Goal: Navigation & Orientation: Find specific page/section

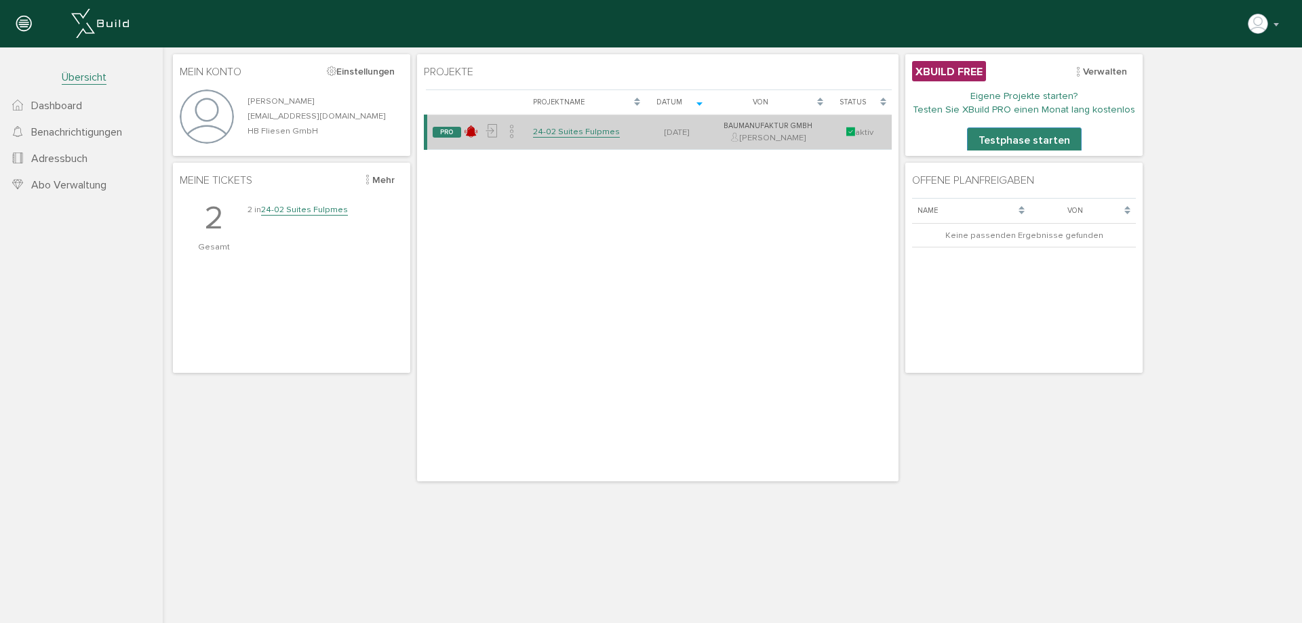
click at [594, 132] on link "24-02 Suites Fulpmes" at bounding box center [576, 132] width 87 height 12
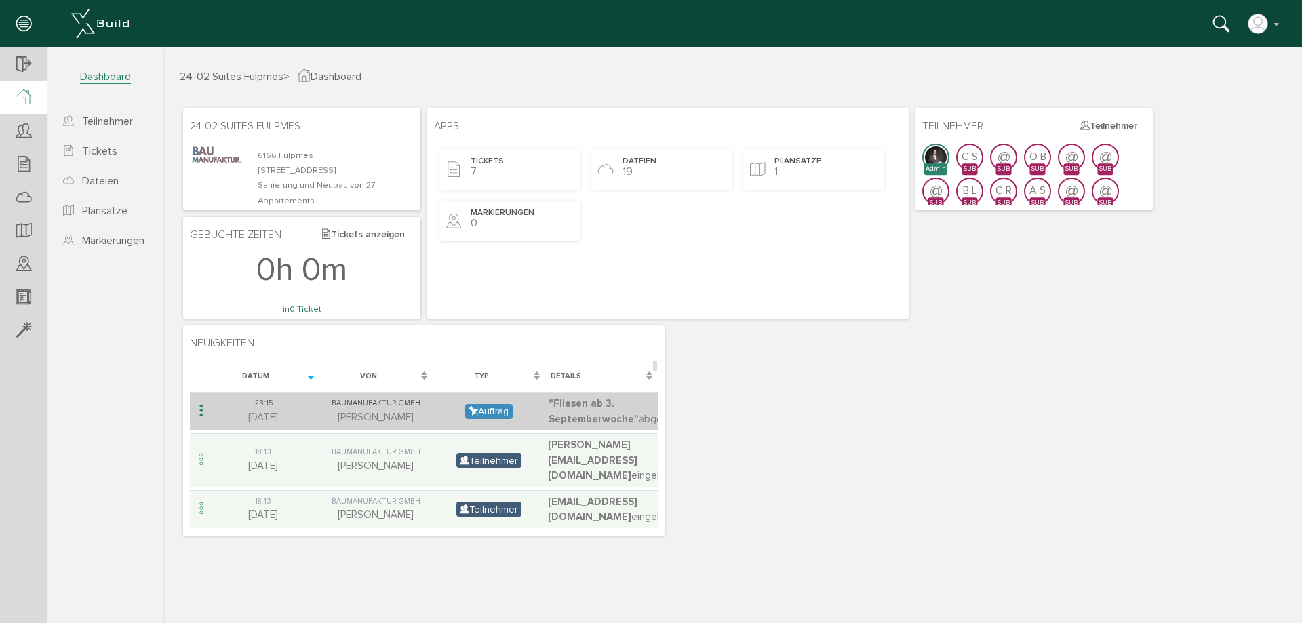
click at [572, 418] on span ""Fliesen ab 3. Septemberwoche"" at bounding box center [594, 411] width 90 height 28
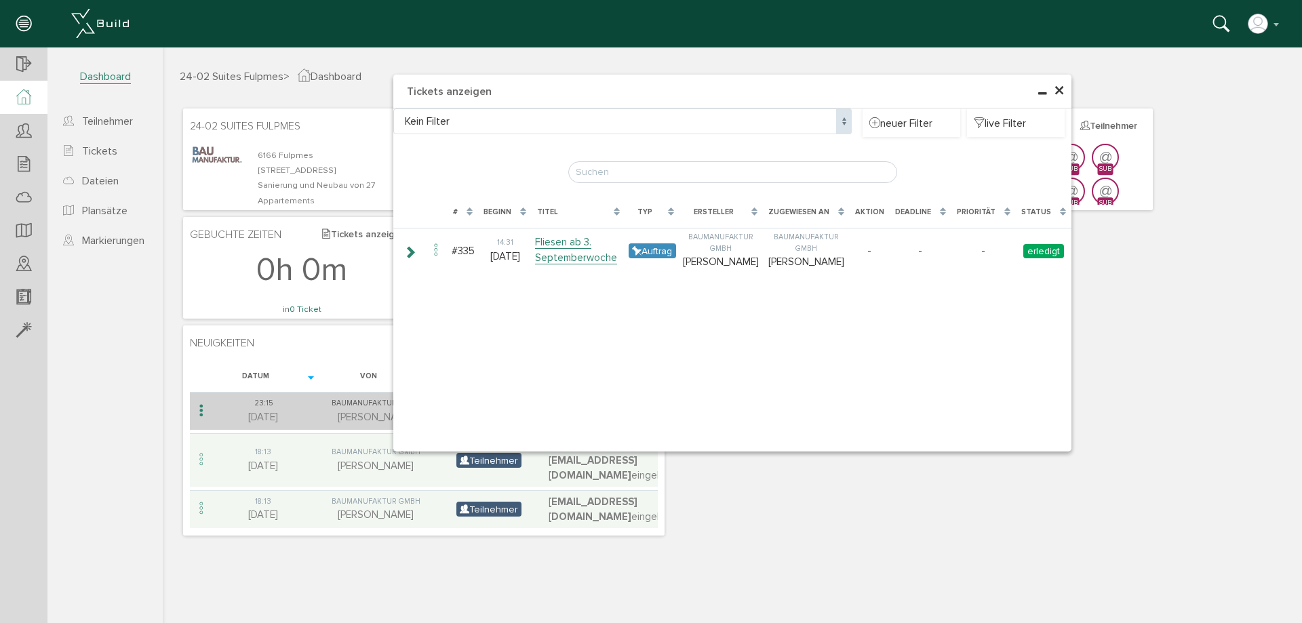
type input "Fliesen ab 3. Septemberwoche"
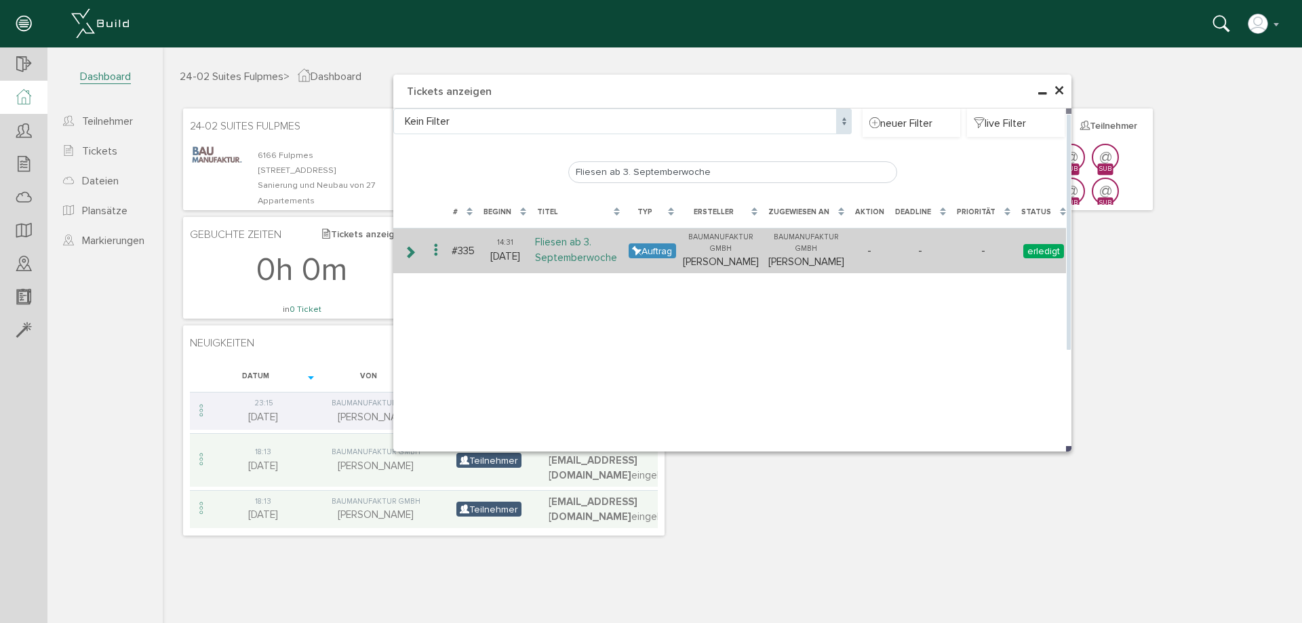
click at [568, 254] on link "Fliesen ab 3. Septemberwoche" at bounding box center [576, 250] width 82 height 28
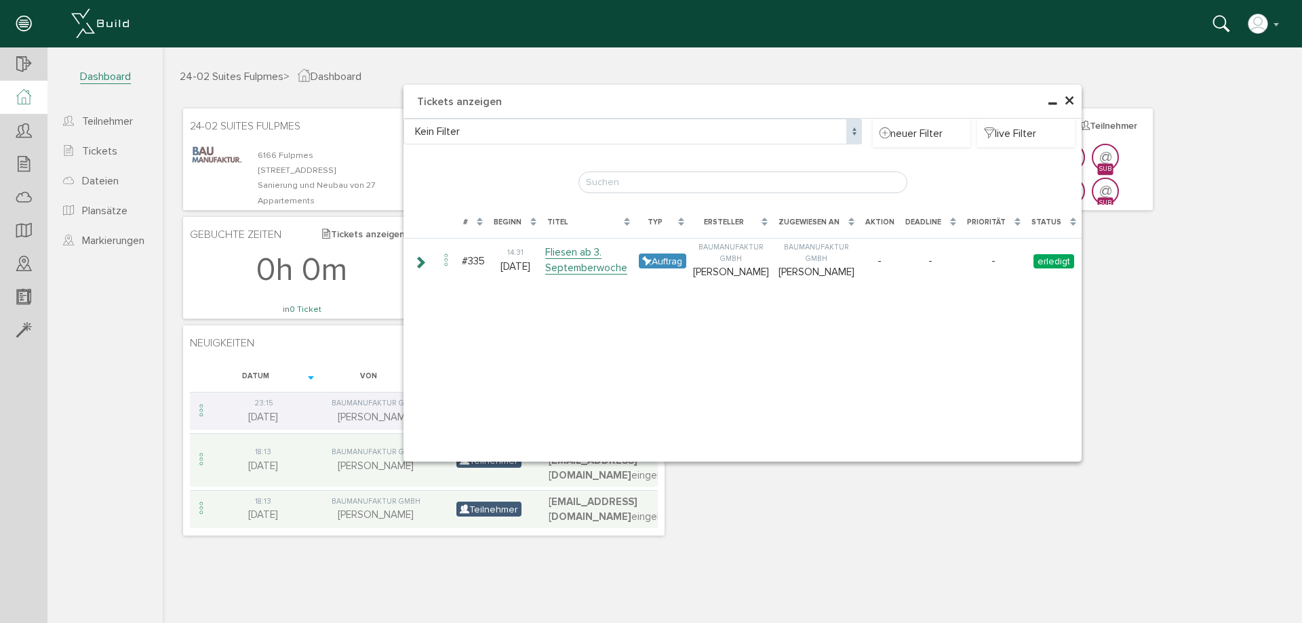
click at [1069, 104] on span "×" at bounding box center [1069, 101] width 11 height 26
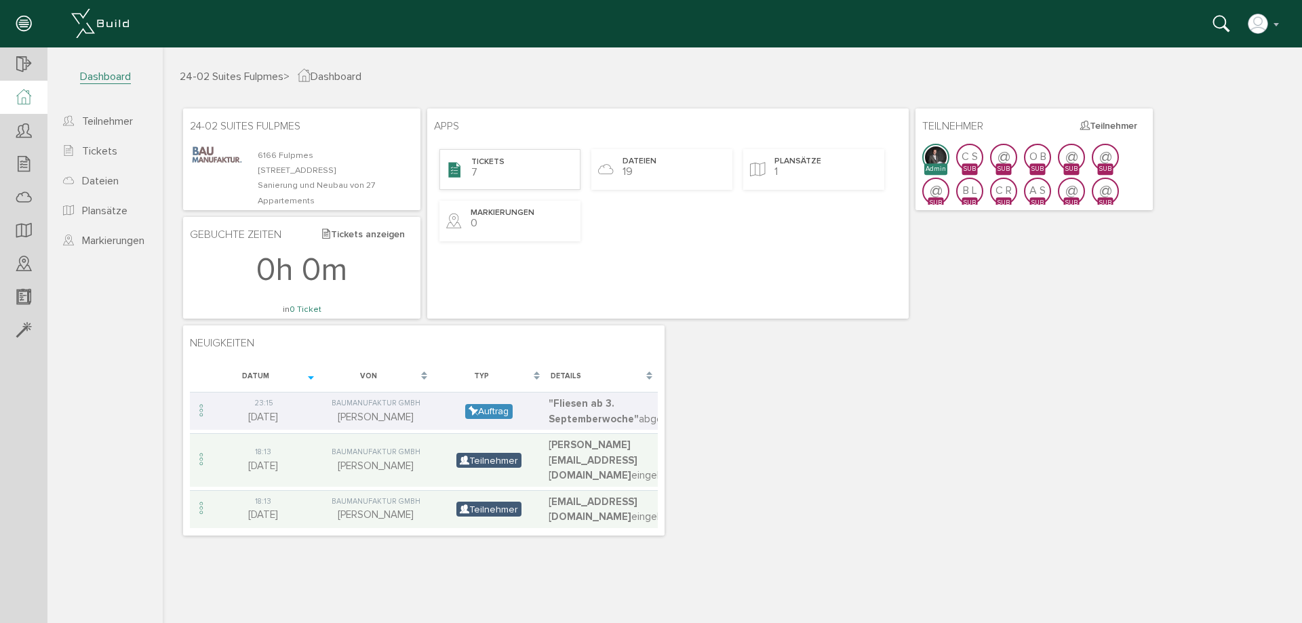
click at [505, 162] on div "Tickets 7" at bounding box center [509, 169] width 141 height 41
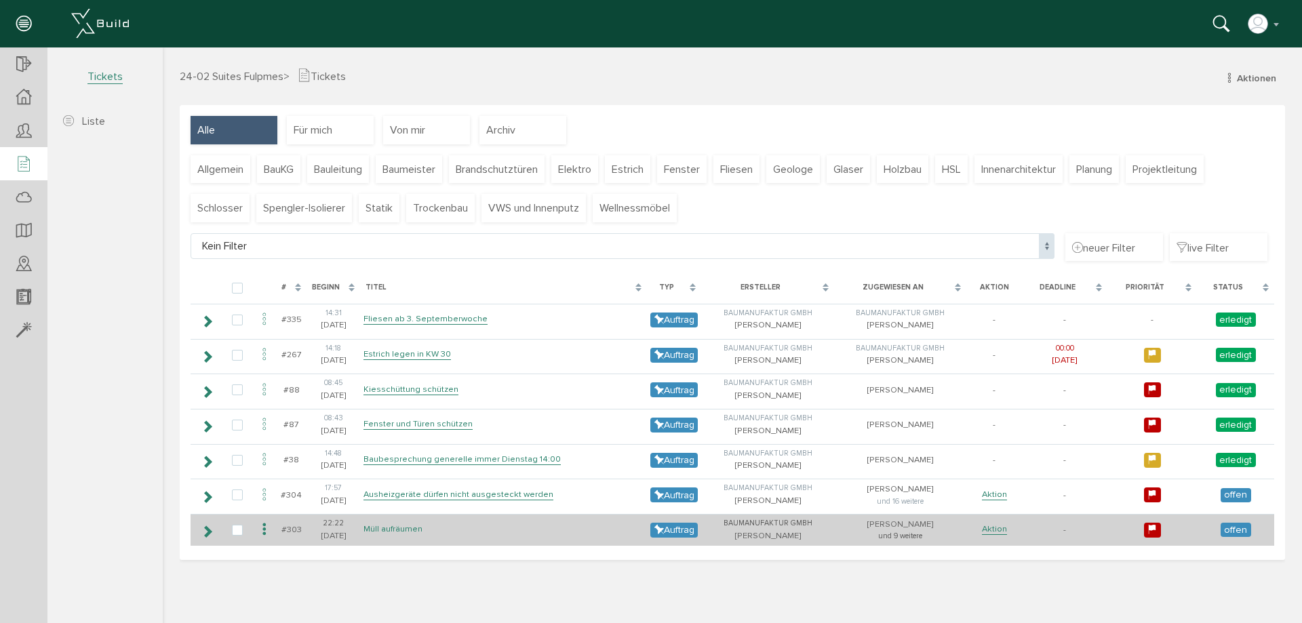
click at [373, 529] on link "Müll aufräumen" at bounding box center [393, 530] width 59 height 12
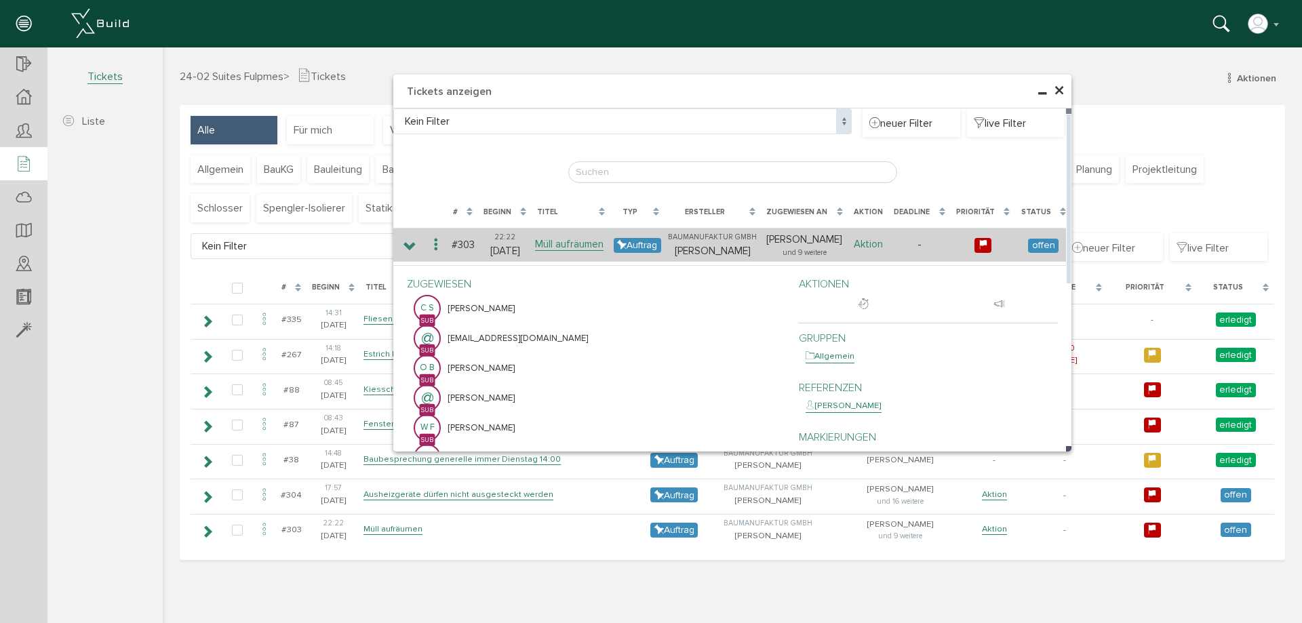
click at [871, 245] on link "Aktion" at bounding box center [868, 244] width 29 height 13
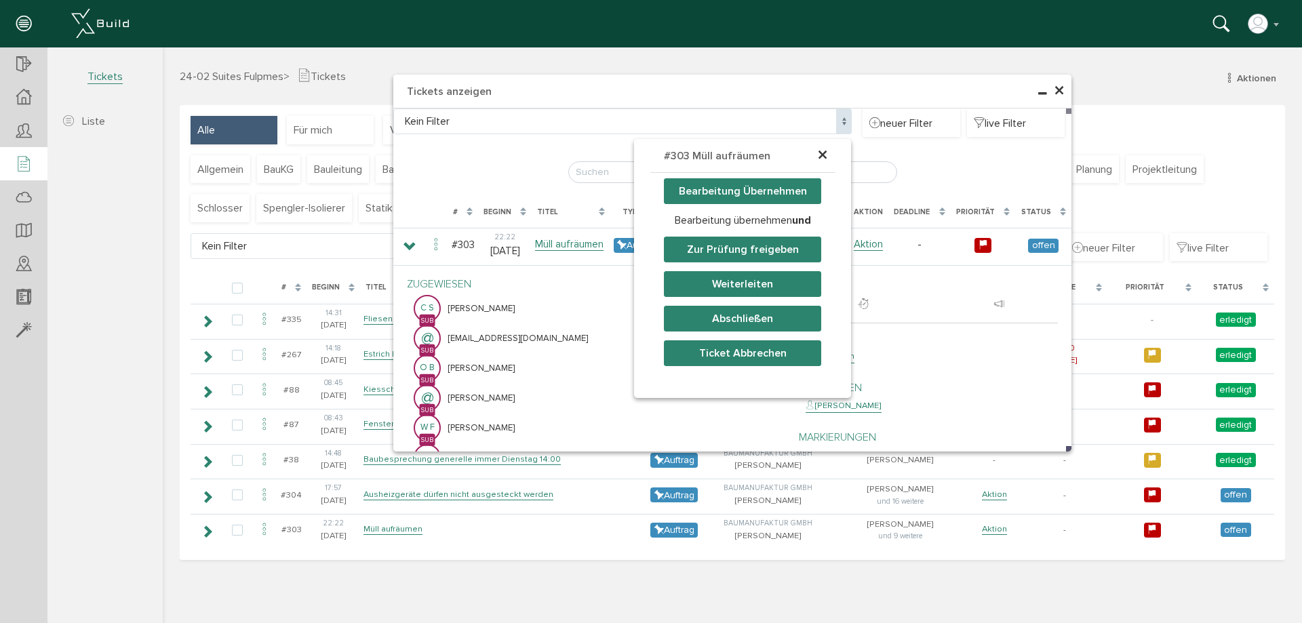
click at [821, 155] on span "×" at bounding box center [822, 155] width 11 height 26
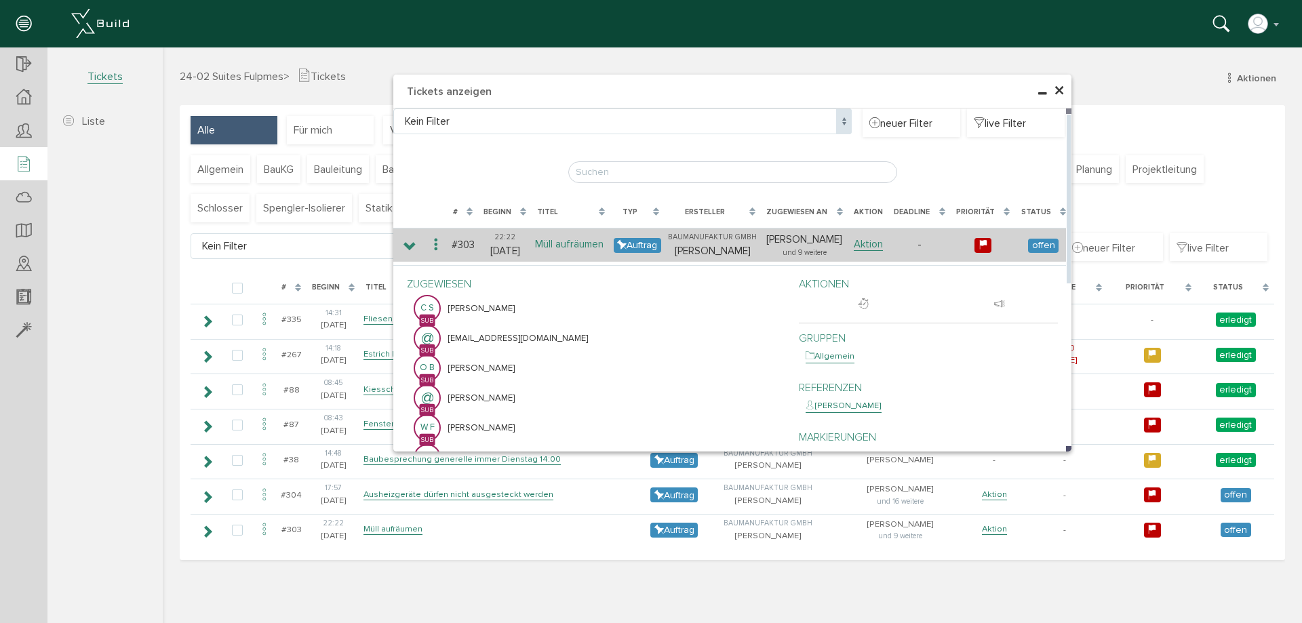
click at [560, 246] on link "Müll aufräumen" at bounding box center [569, 244] width 68 height 13
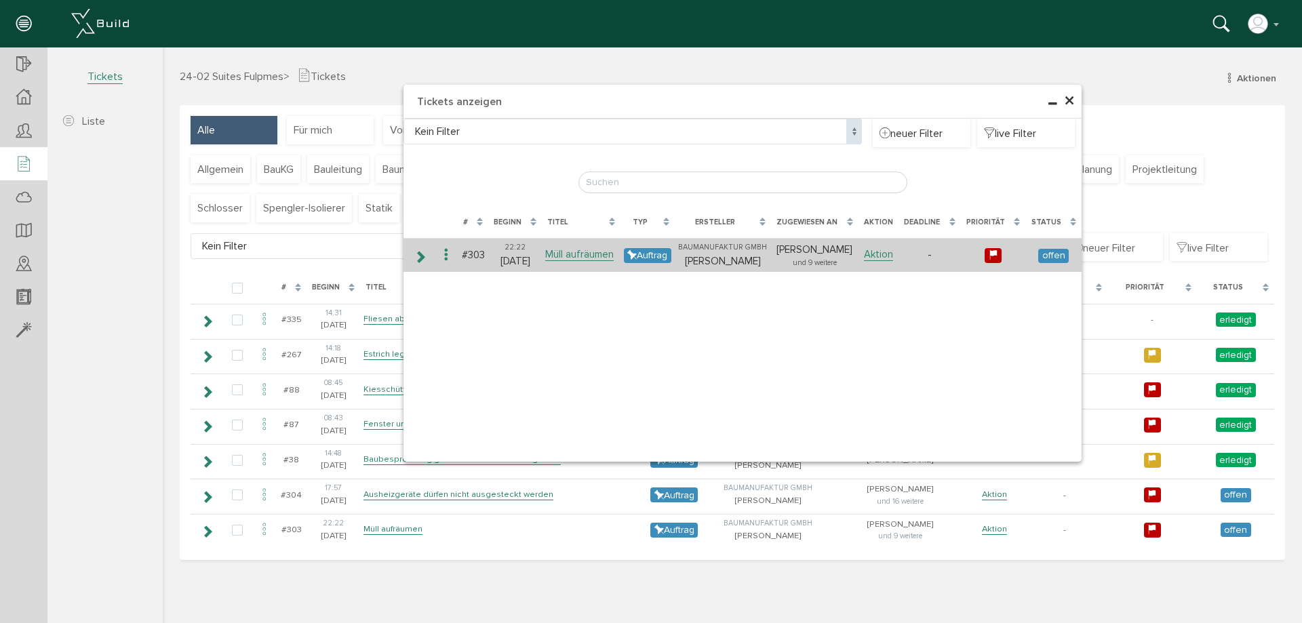
click at [420, 258] on icon at bounding box center [420, 257] width 13 height 11
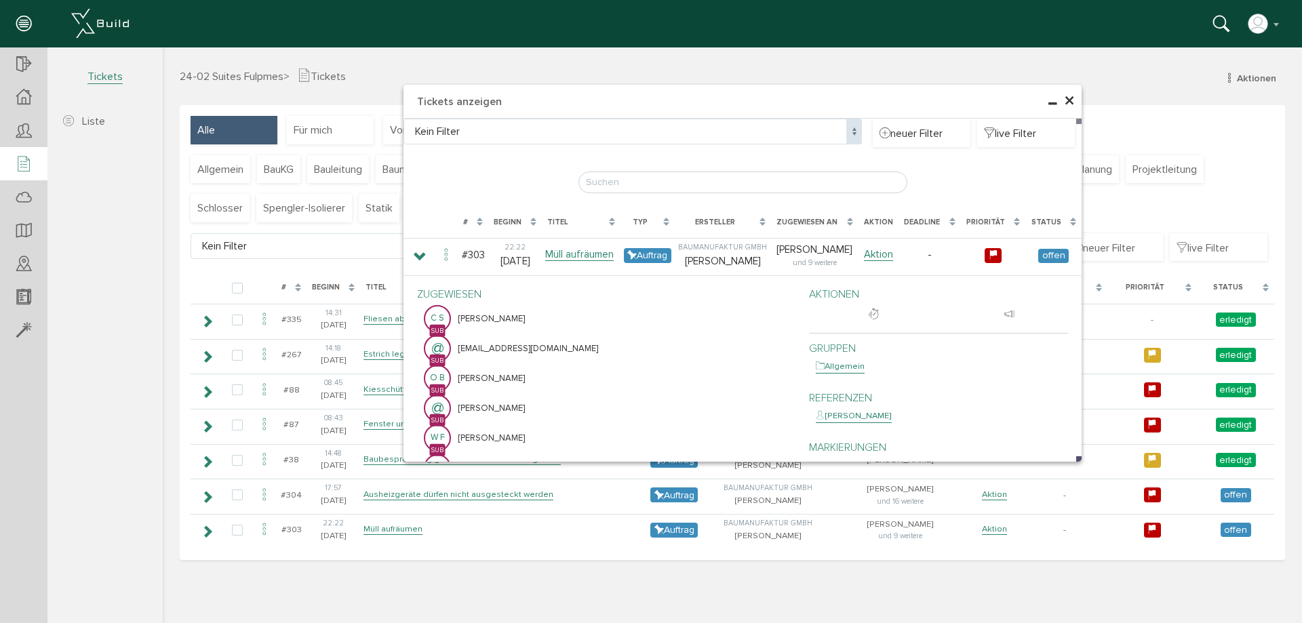
click at [1068, 96] on span "×" at bounding box center [1069, 101] width 11 height 26
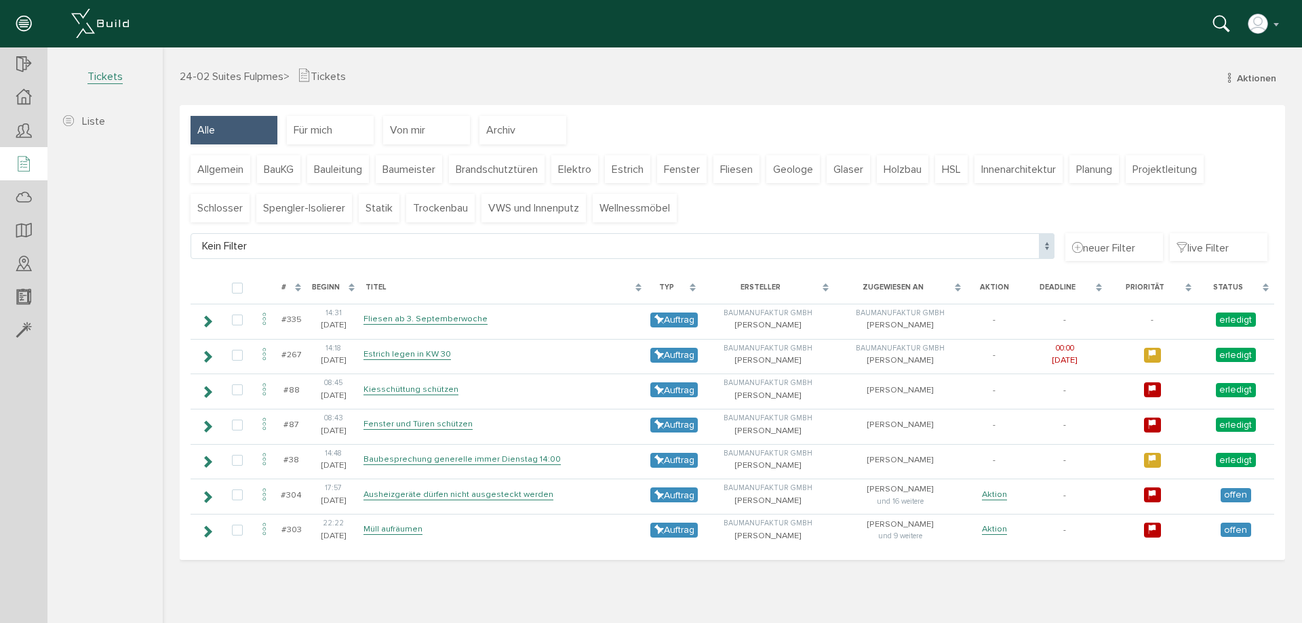
click at [326, 286] on div "Beginn" at bounding box center [326, 288] width 28 height 12
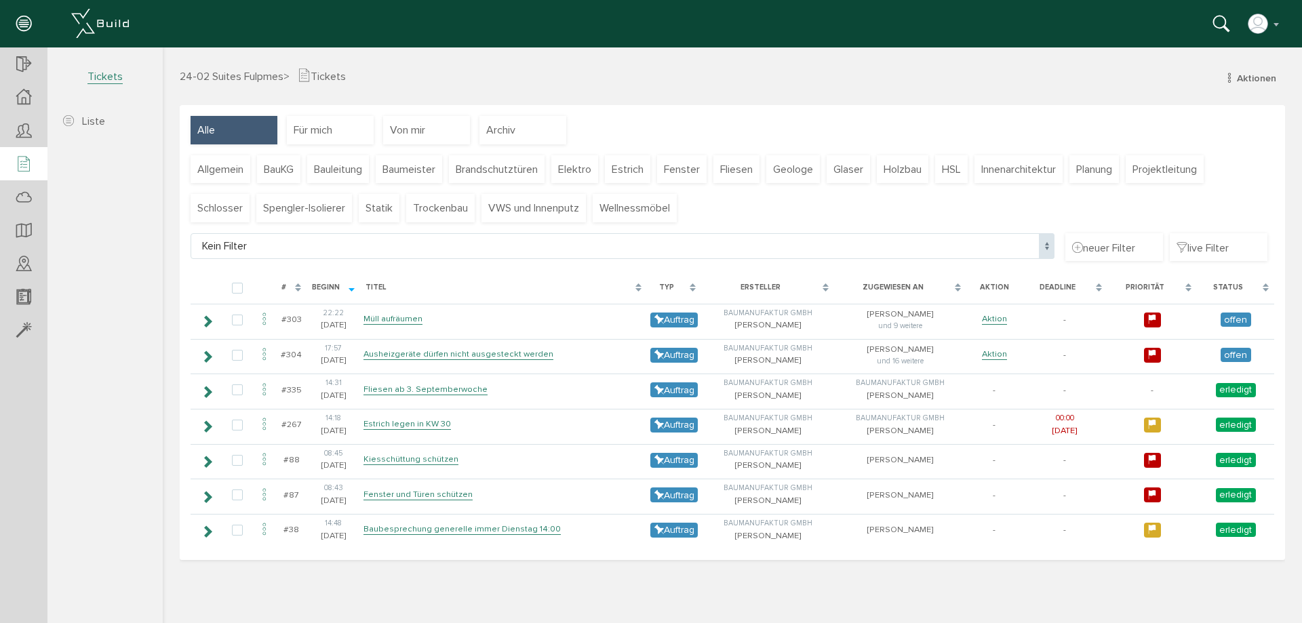
click at [114, 75] on span "Tickets" at bounding box center [104, 77] width 35 height 14
click at [199, 81] on span "24-02 Suites Fulpmes" at bounding box center [232, 77] width 104 height 14
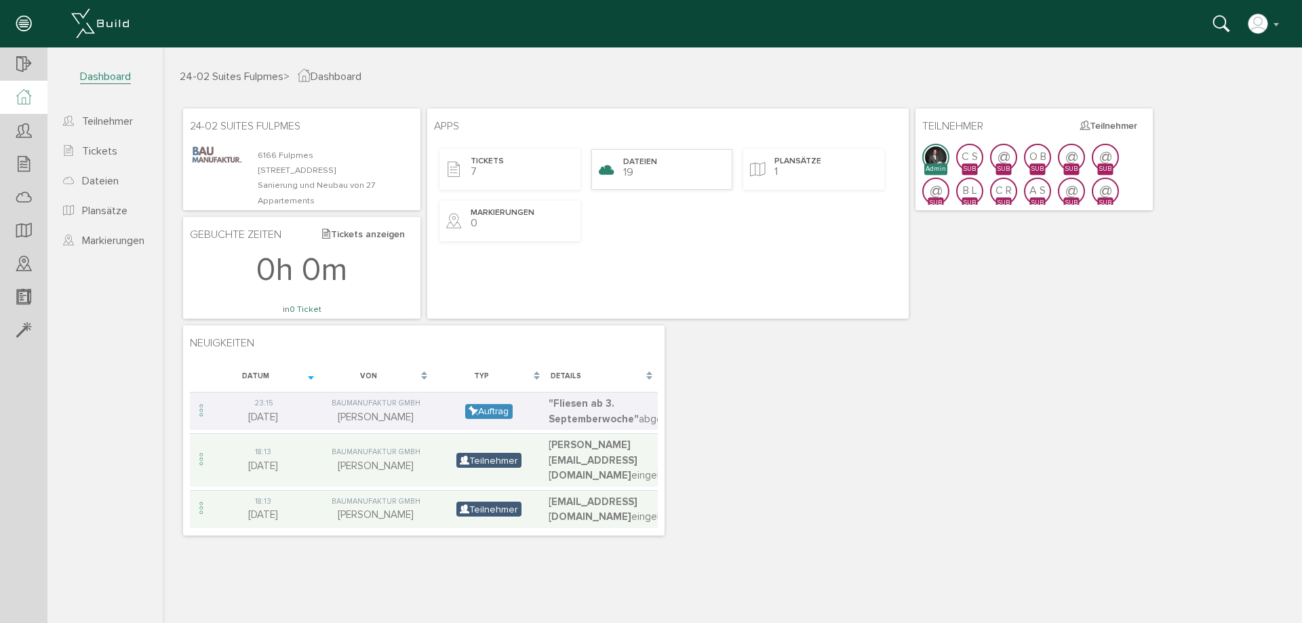
click at [644, 172] on div "Dateien 19" at bounding box center [661, 169] width 141 height 41
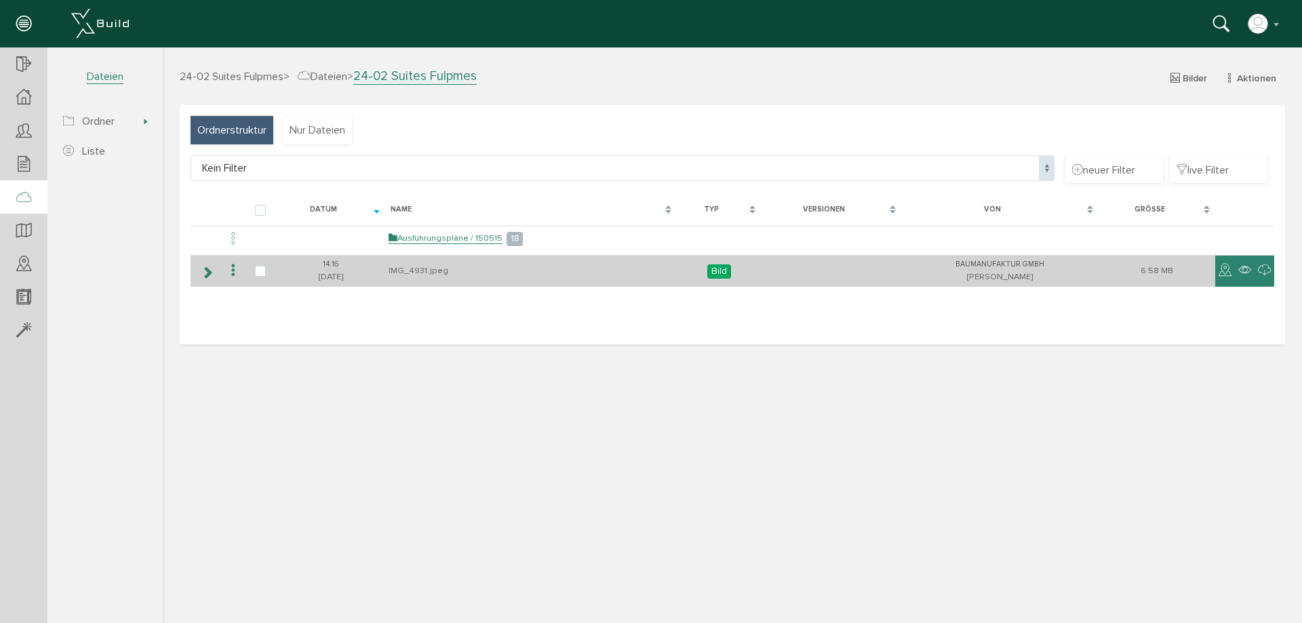
click at [738, 272] on td "Bild" at bounding box center [719, 271] width 84 height 32
click at [233, 273] on icon at bounding box center [233, 271] width 16 height 18
click at [229, 270] on icon at bounding box center [233, 271] width 16 height 18
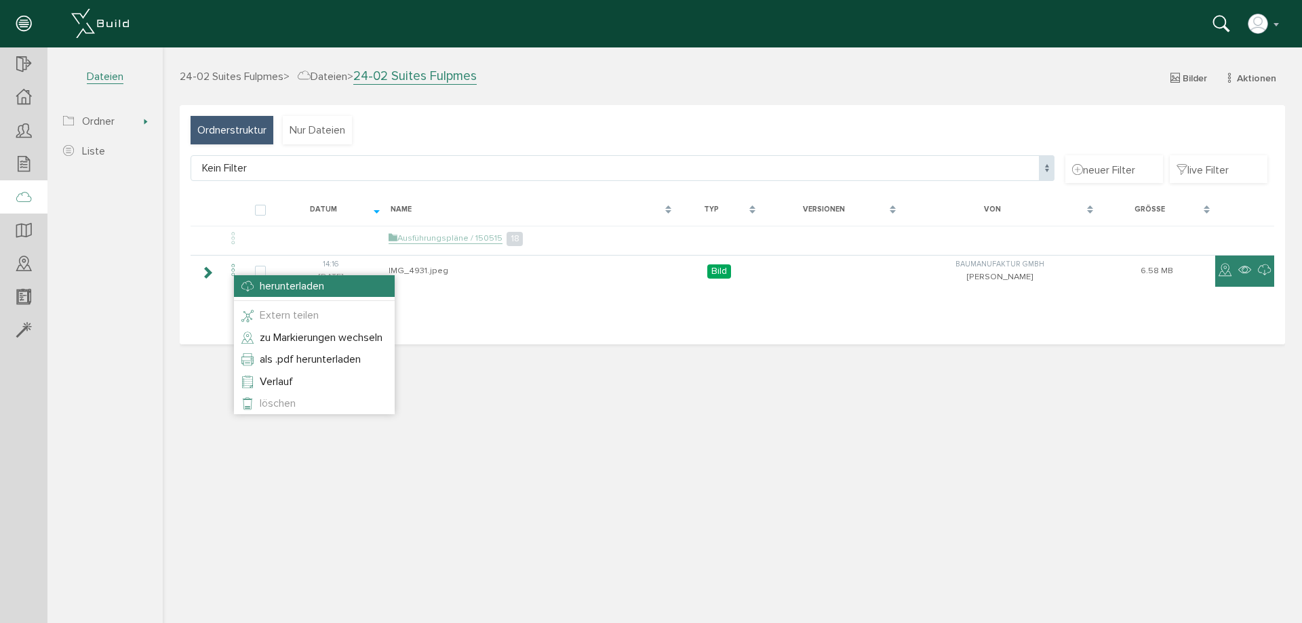
click at [271, 288] on span "herunterladen" at bounding box center [292, 286] width 64 height 14
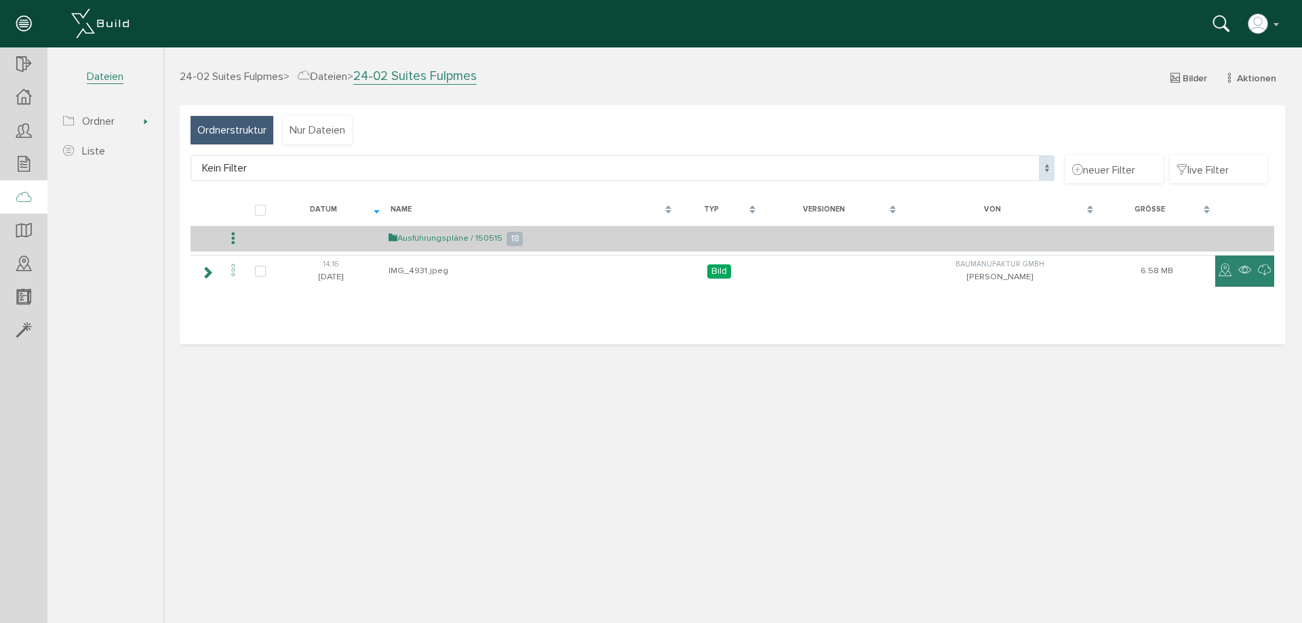
click at [426, 239] on link "Ausführungspläne / 150515" at bounding box center [446, 239] width 114 height 12
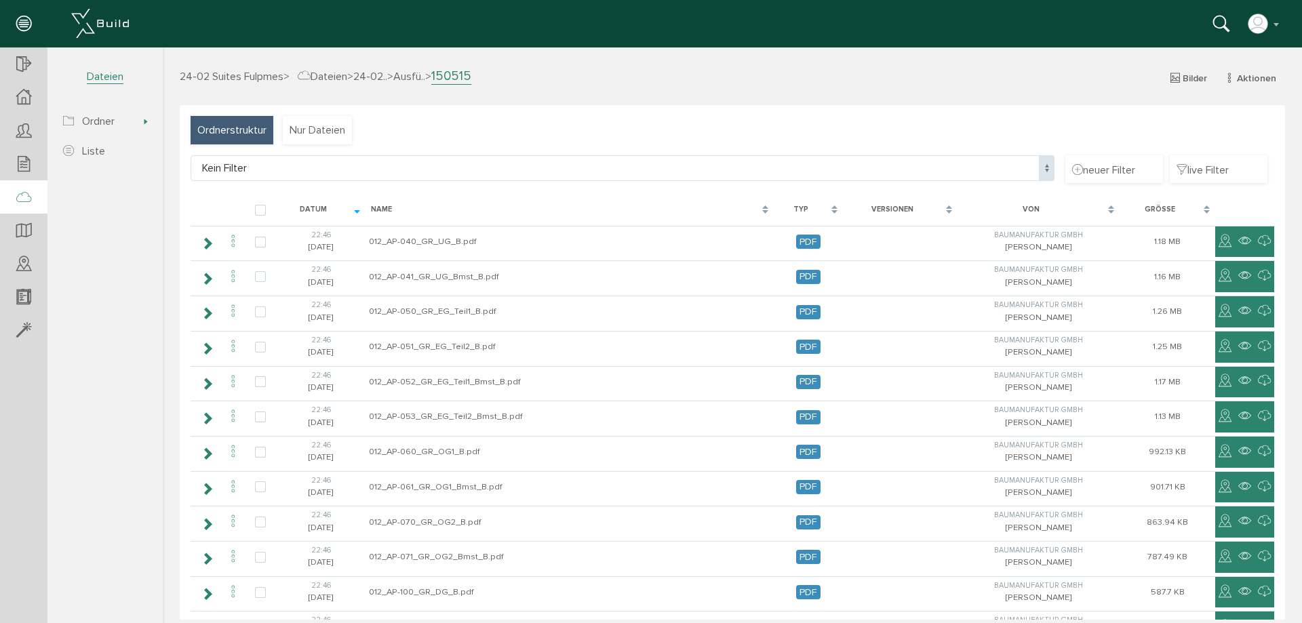
click at [226, 79] on span "24-02 Suites Fulpmes" at bounding box center [232, 77] width 104 height 14
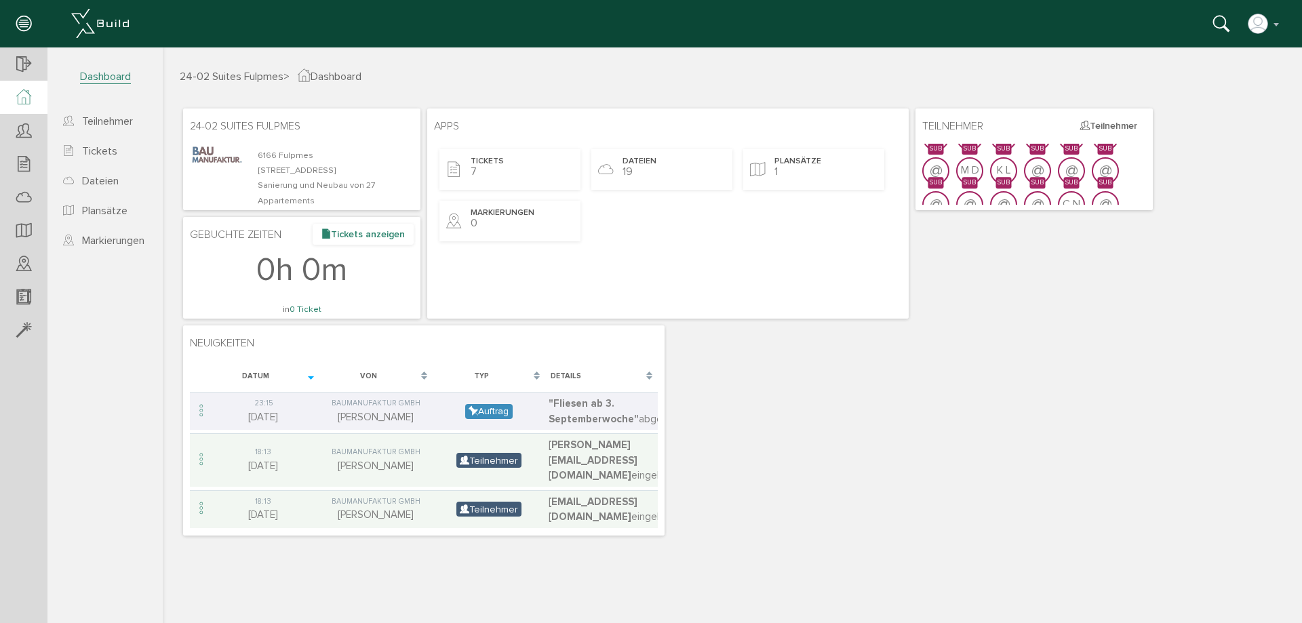
click at [349, 235] on button "Tickets anzeigen" at bounding box center [363, 234] width 101 height 21
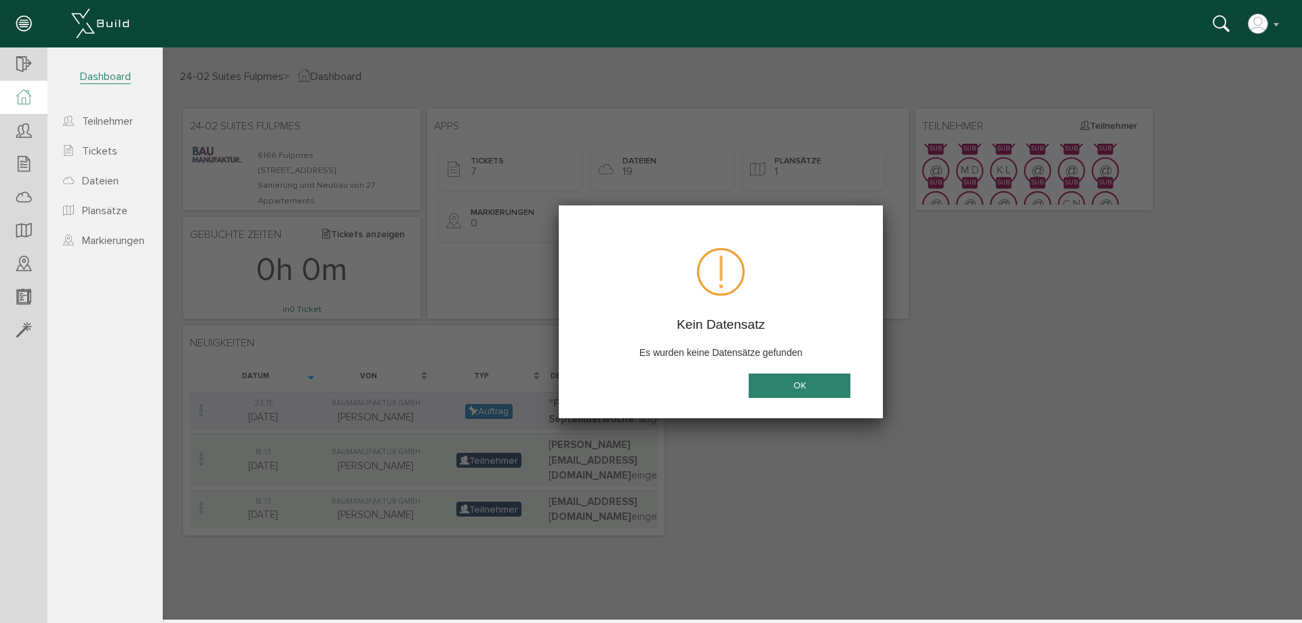
click at [780, 378] on button "OK" at bounding box center [800, 386] width 102 height 25
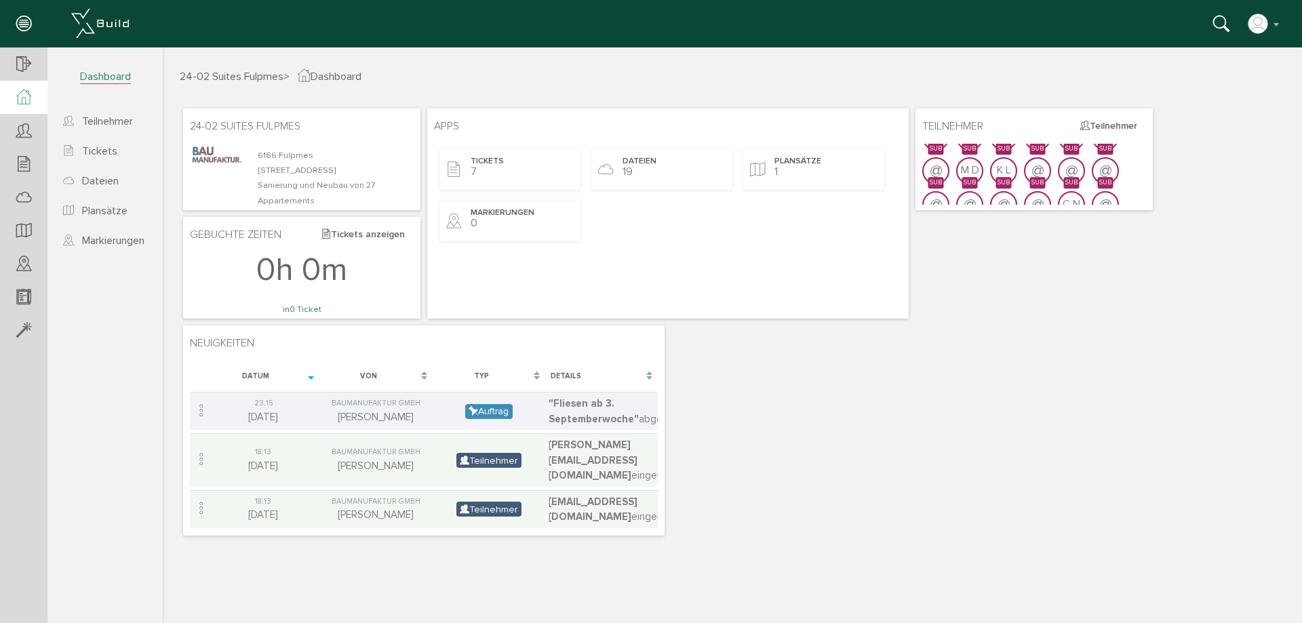
click at [334, 71] on span "Dashboard" at bounding box center [330, 77] width 64 height 14
click at [285, 72] on span "24-02 Suites Fulpmes >" at bounding box center [235, 77] width 110 height 14
click at [23, 164] on icon at bounding box center [23, 164] width 15 height 19
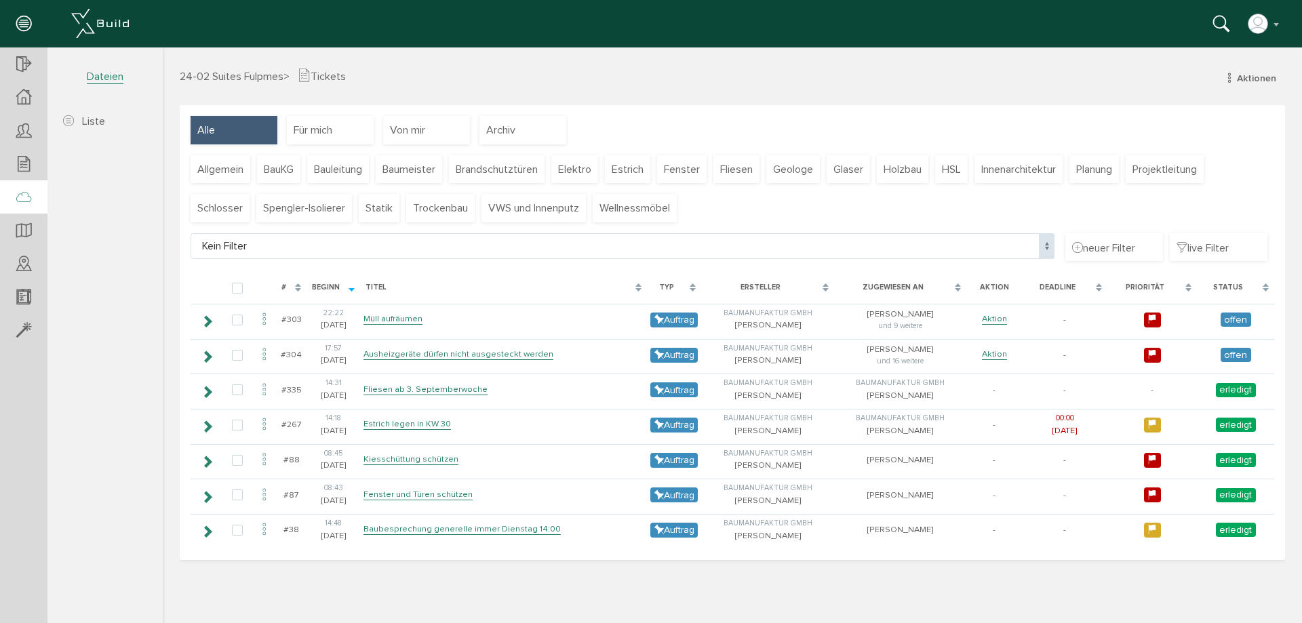
click at [26, 203] on icon at bounding box center [23, 198] width 15 height 19
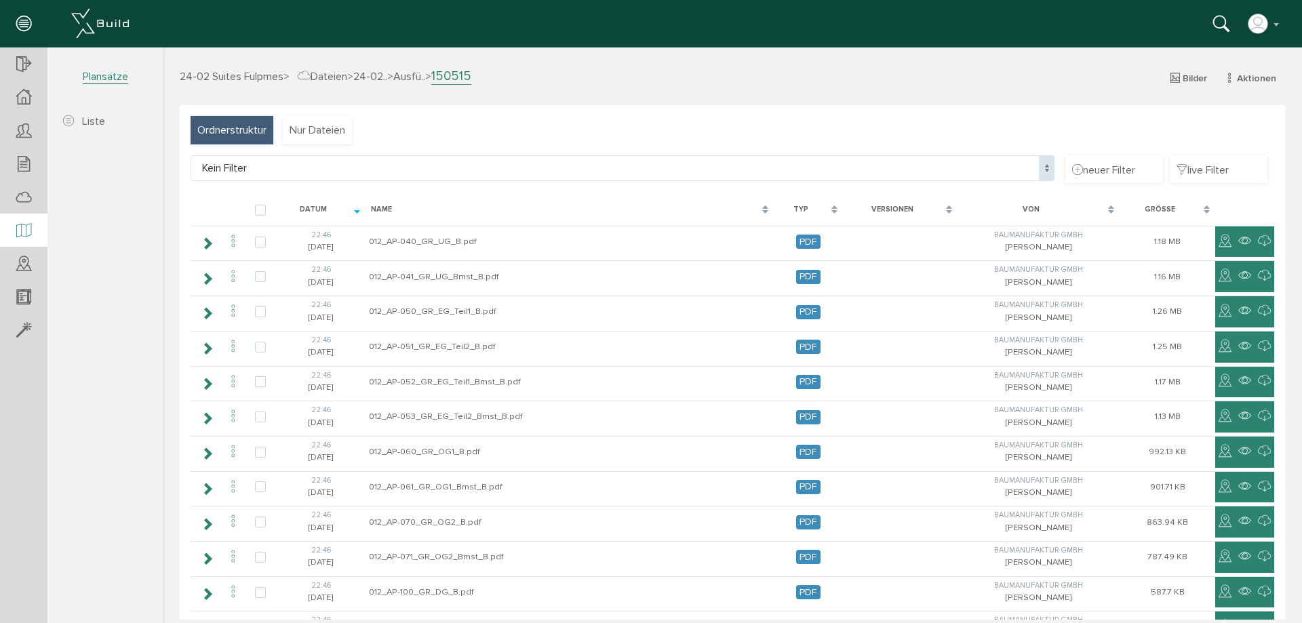
click at [26, 231] on icon at bounding box center [23, 231] width 15 height 19
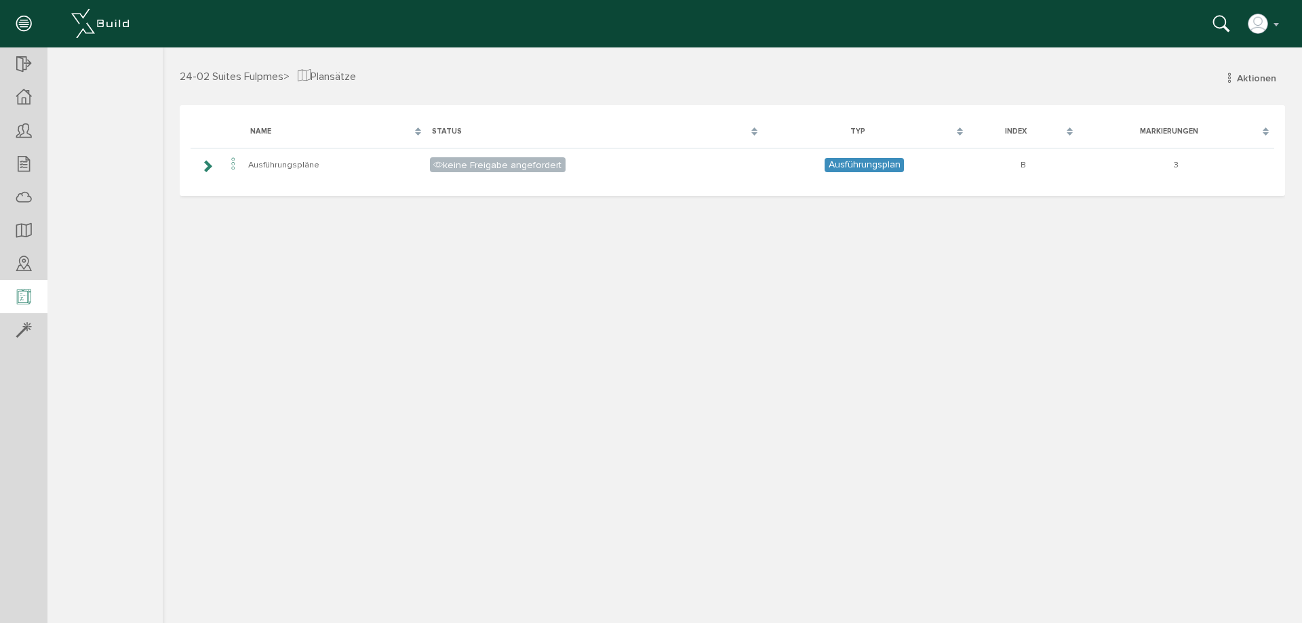
click at [20, 294] on icon at bounding box center [23, 297] width 15 height 19
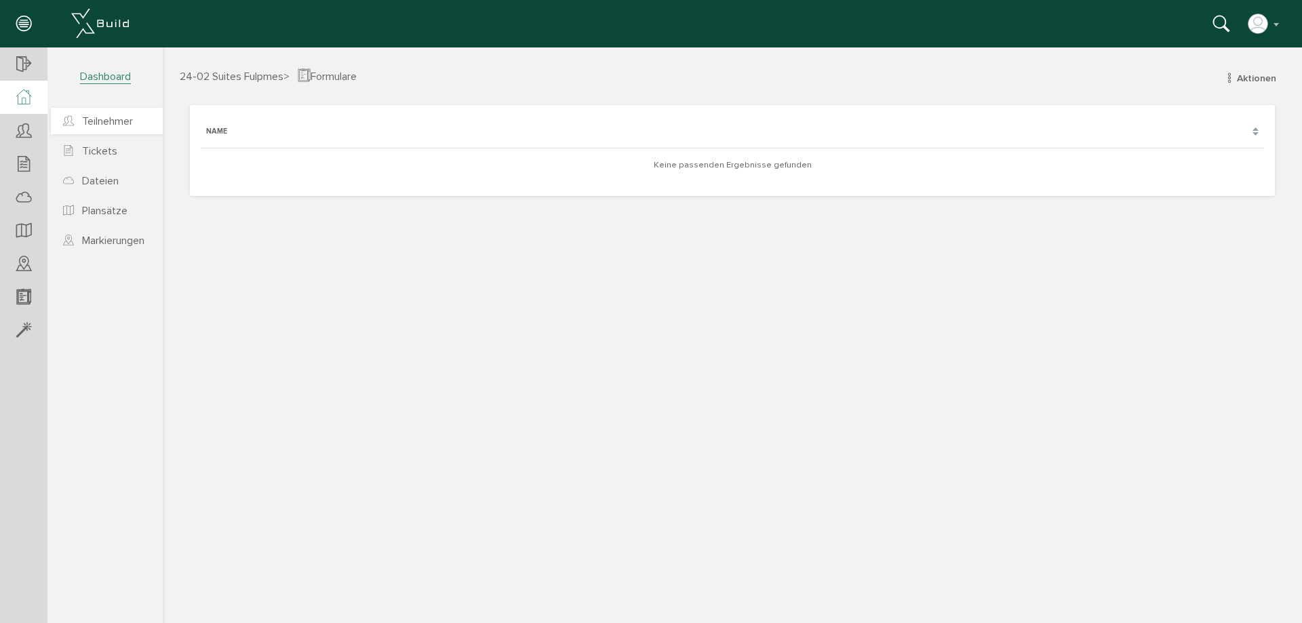
click at [95, 119] on span "Teilnehmer" at bounding box center [107, 122] width 51 height 14
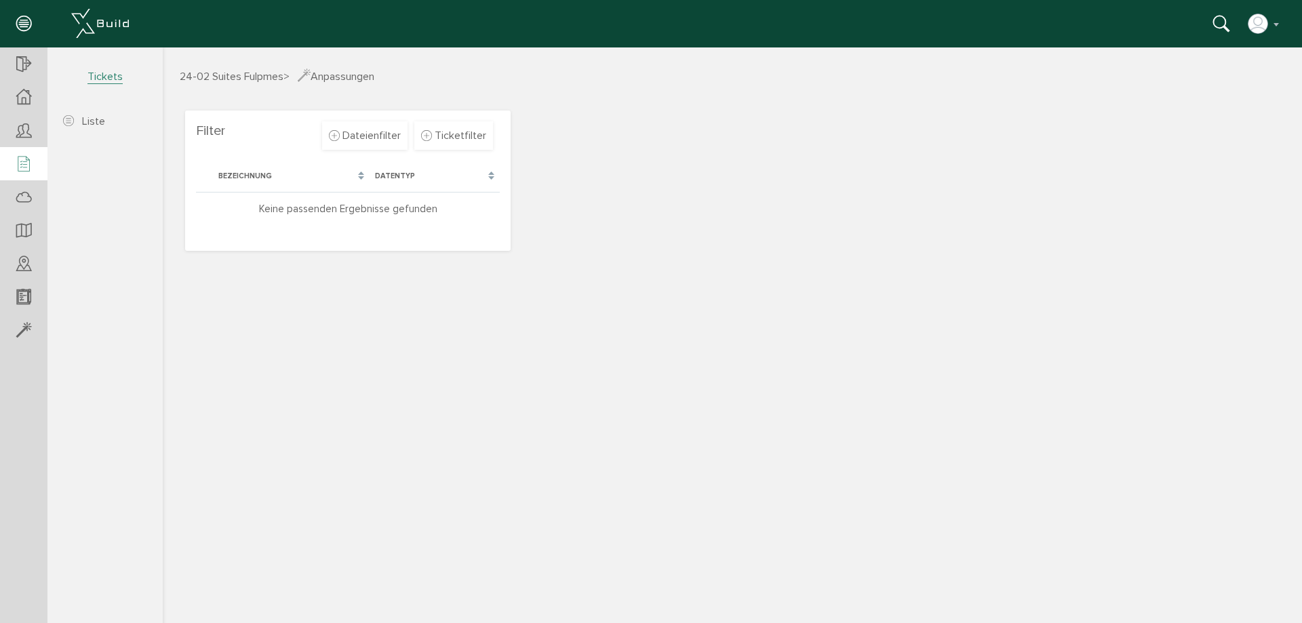
click at [16, 168] on div at bounding box center [23, 164] width 47 height 35
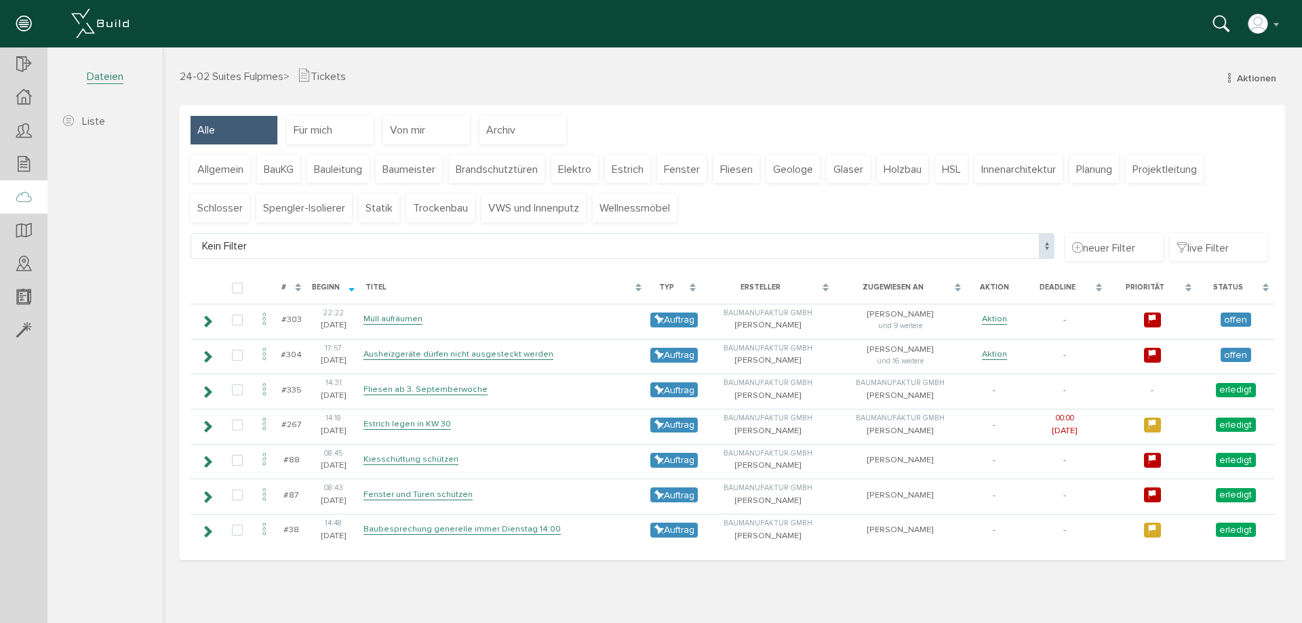
click at [29, 199] on icon at bounding box center [23, 198] width 15 height 19
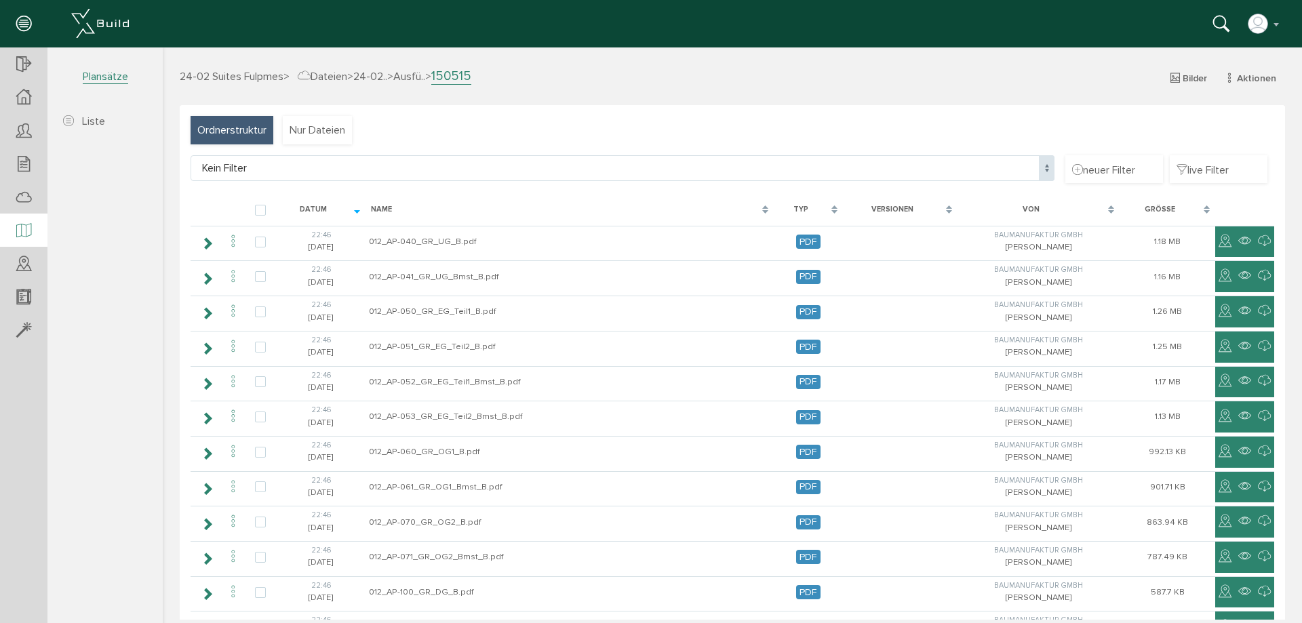
click at [26, 227] on icon at bounding box center [23, 231] width 15 height 19
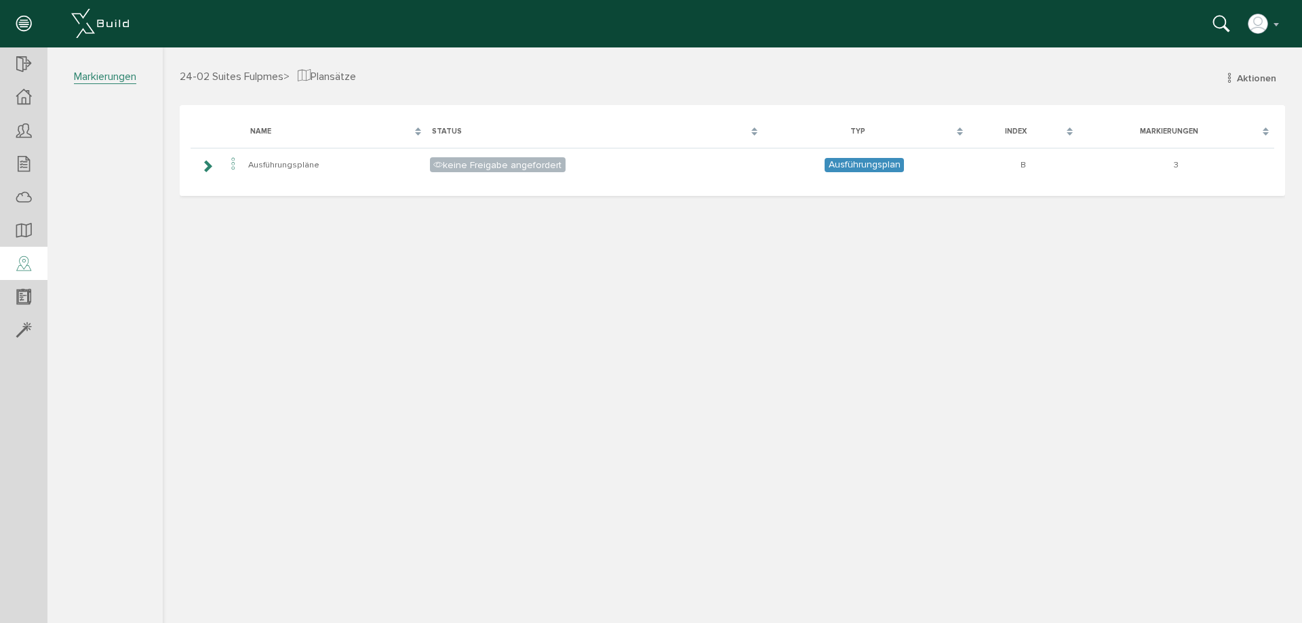
click at [24, 273] on icon at bounding box center [23, 264] width 15 height 19
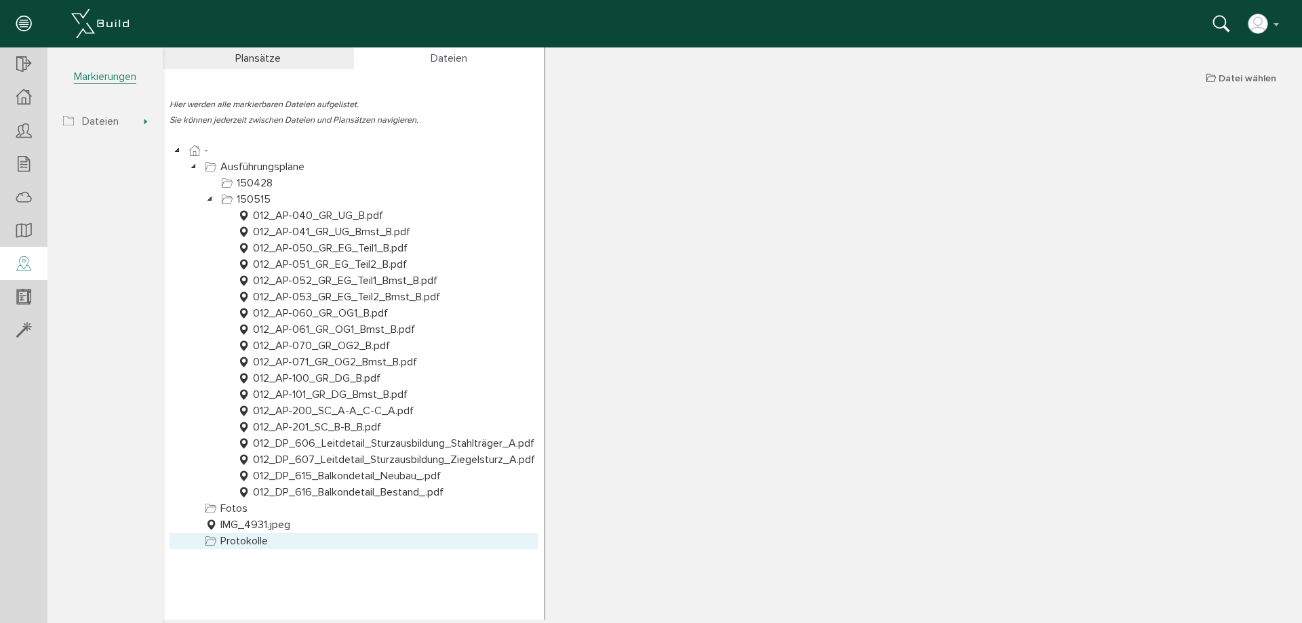
click at [244, 537] on link "Protokolle" at bounding box center [236, 541] width 68 height 16
click at [241, 541] on link "Protokolle" at bounding box center [236, 541] width 68 height 16
click at [231, 540] on link "Protokolle" at bounding box center [236, 541] width 68 height 16
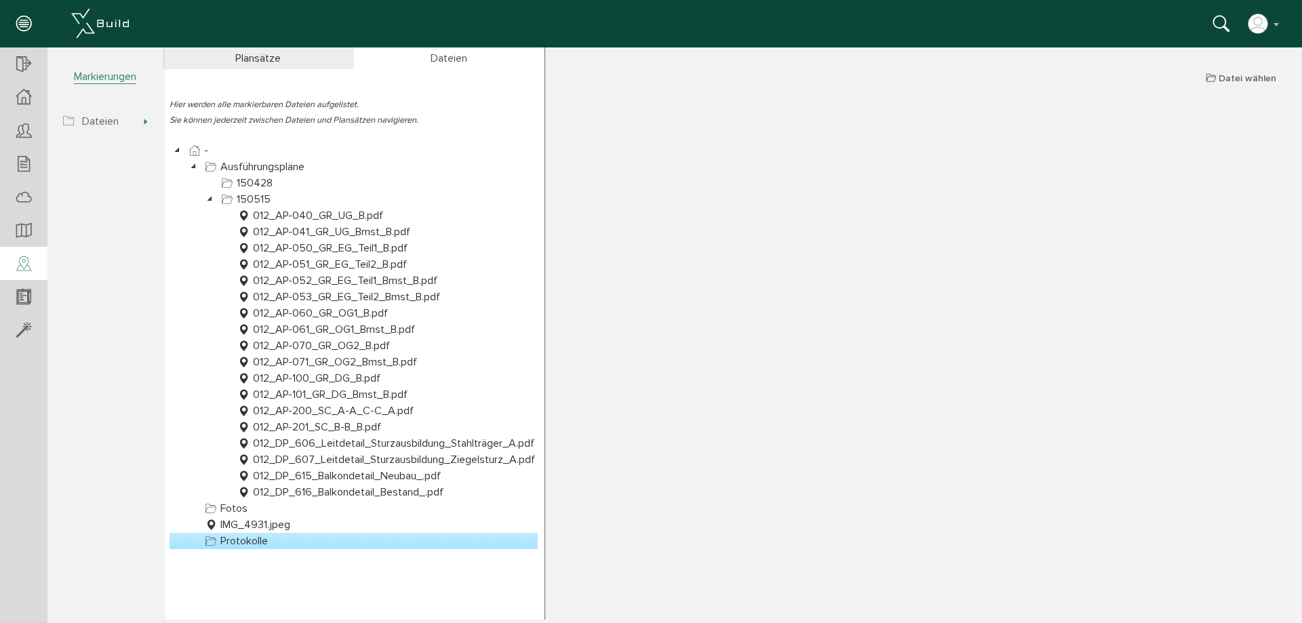
scroll to position [1, 0]
click at [298, 52] on div "Plansätze" at bounding box center [258, 58] width 191 height 22
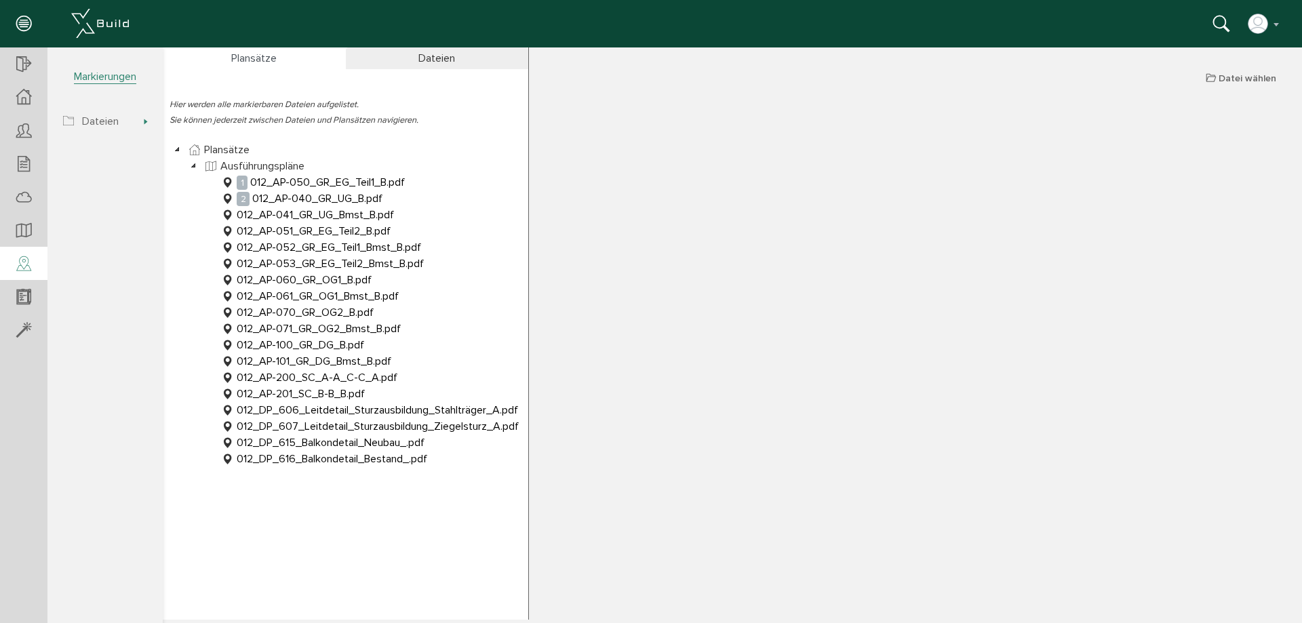
click at [476, 61] on div "Dateien" at bounding box center [437, 58] width 183 height 22
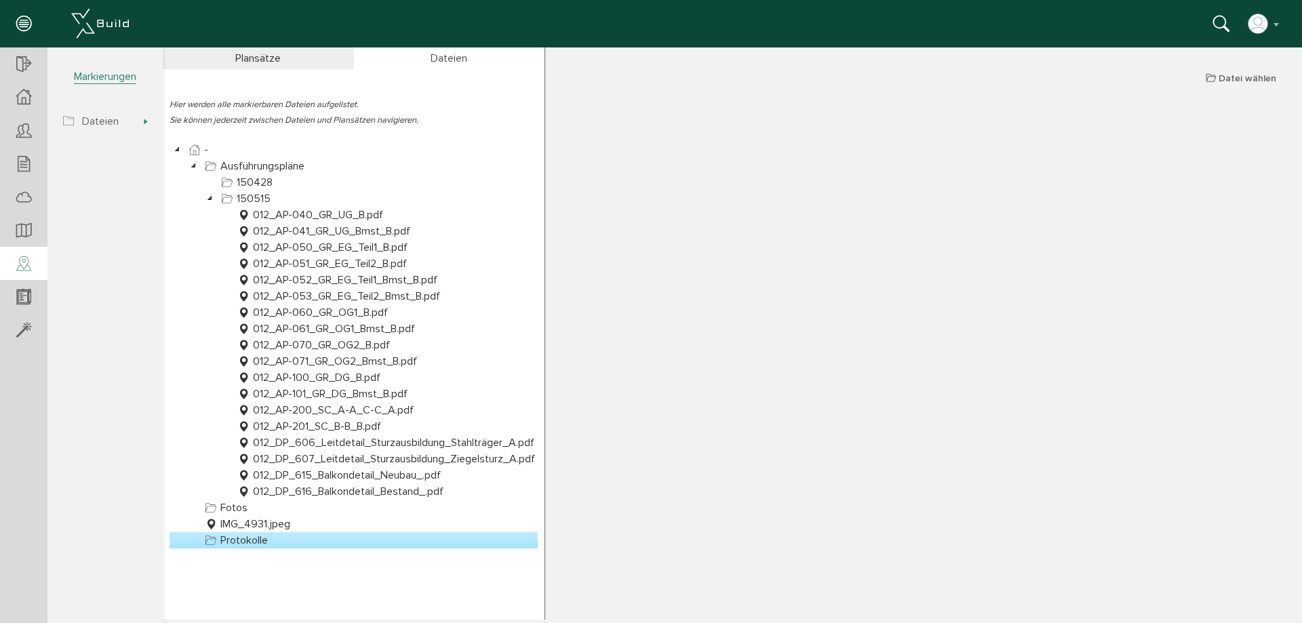
click at [213, 538] on icon at bounding box center [211, 540] width 16 height 16
click at [1224, 79] on span "Datei wählen" at bounding box center [1248, 79] width 58 height 12
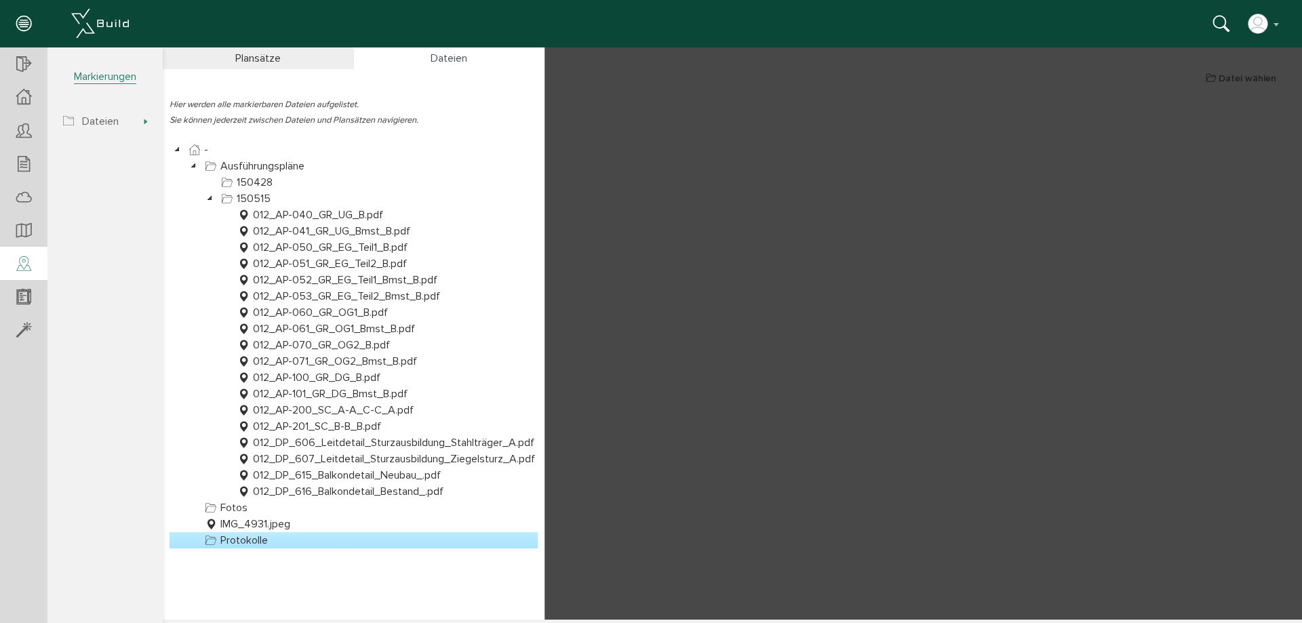
click at [1252, 79] on div at bounding box center [732, 333] width 1139 height 572
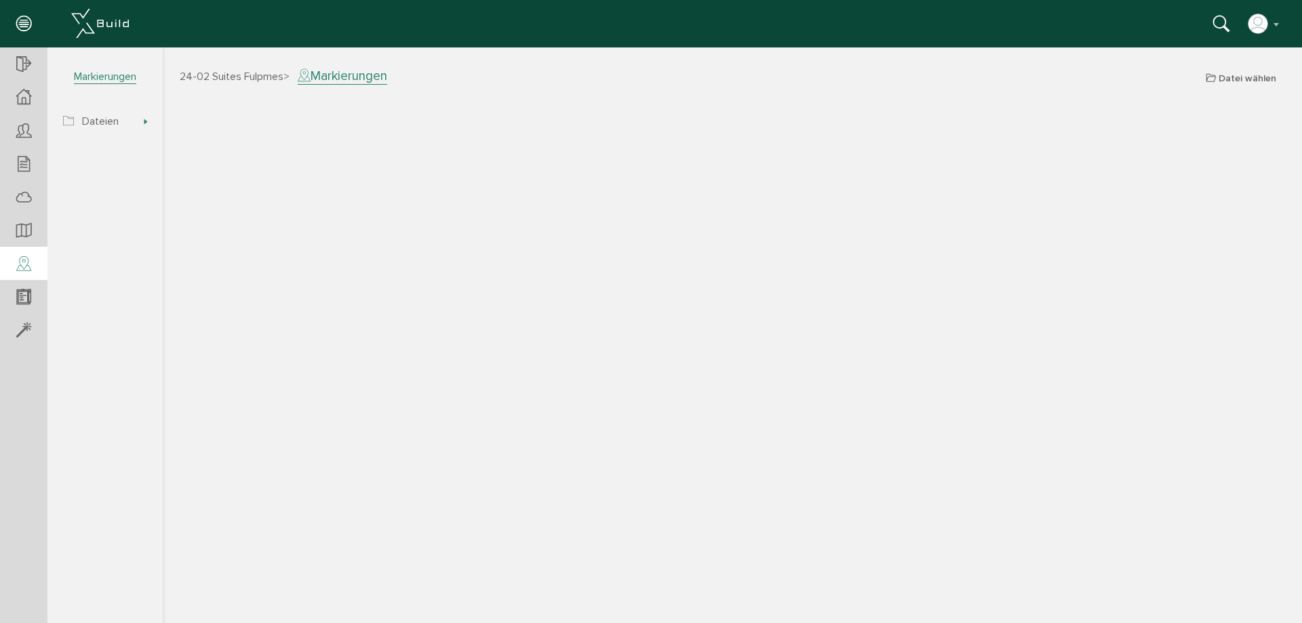
click at [247, 74] on span "24-02 Suites Fulpmes" at bounding box center [232, 77] width 104 height 14
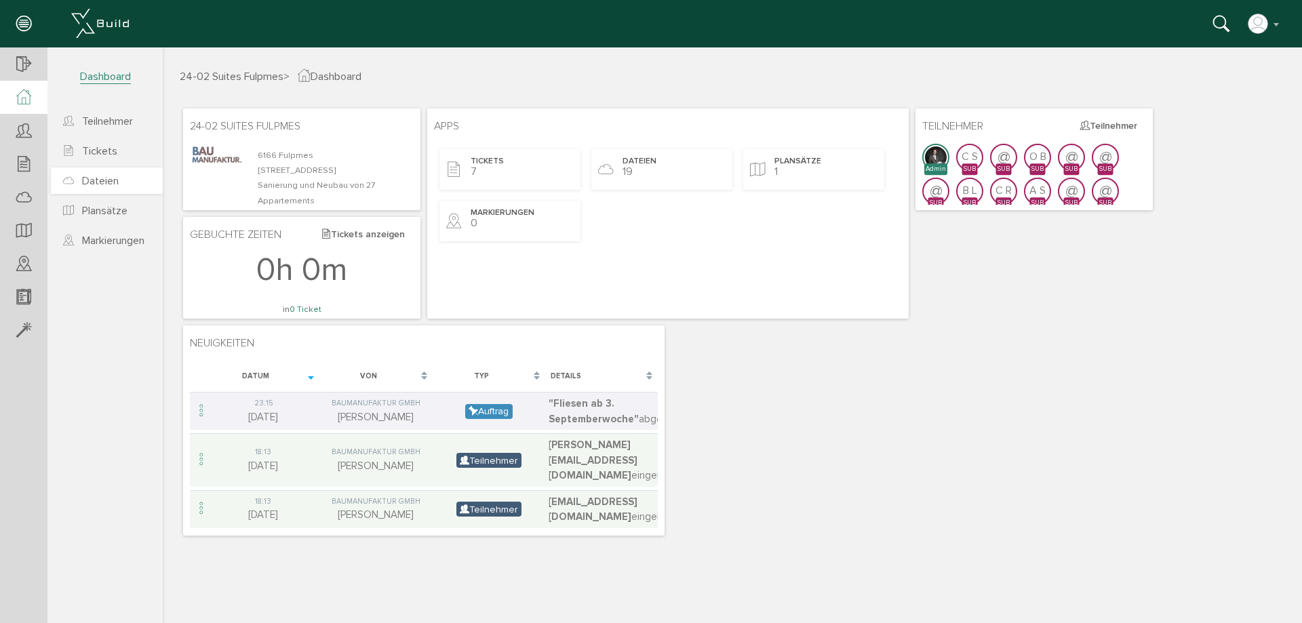
click at [112, 180] on span "Dateien" at bounding box center [100, 181] width 37 height 14
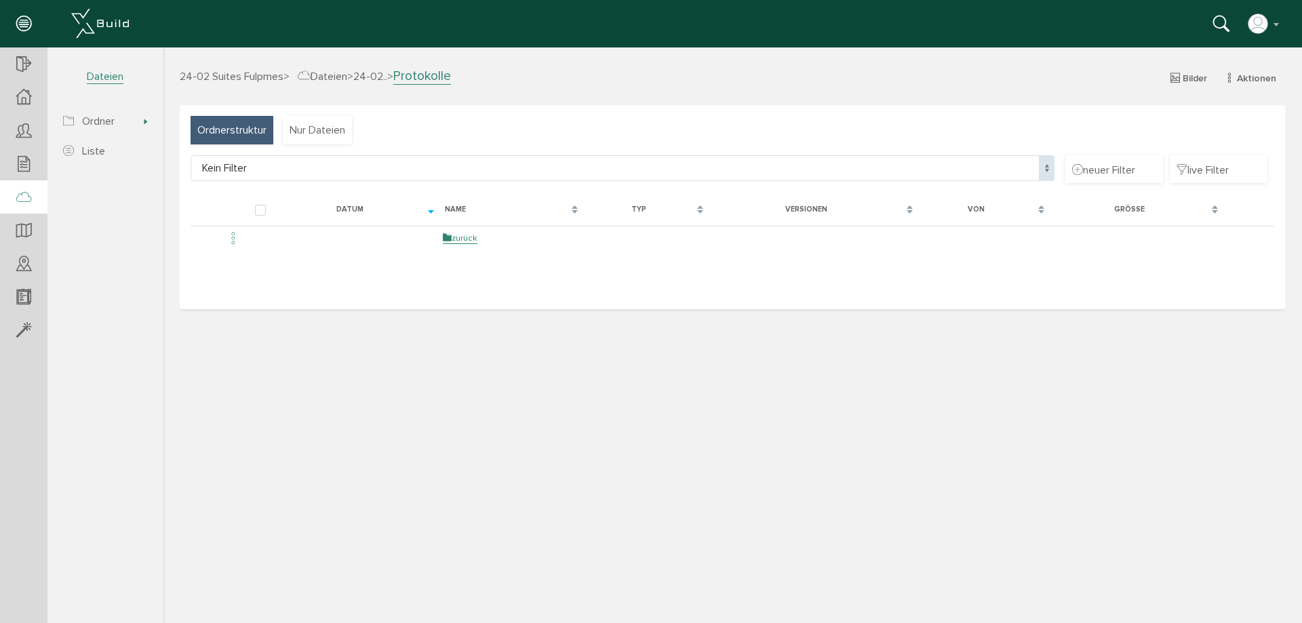
click at [586, 283] on table "Datum Name Typ Versionen Von Größe zurück" at bounding box center [733, 246] width 1084 height 104
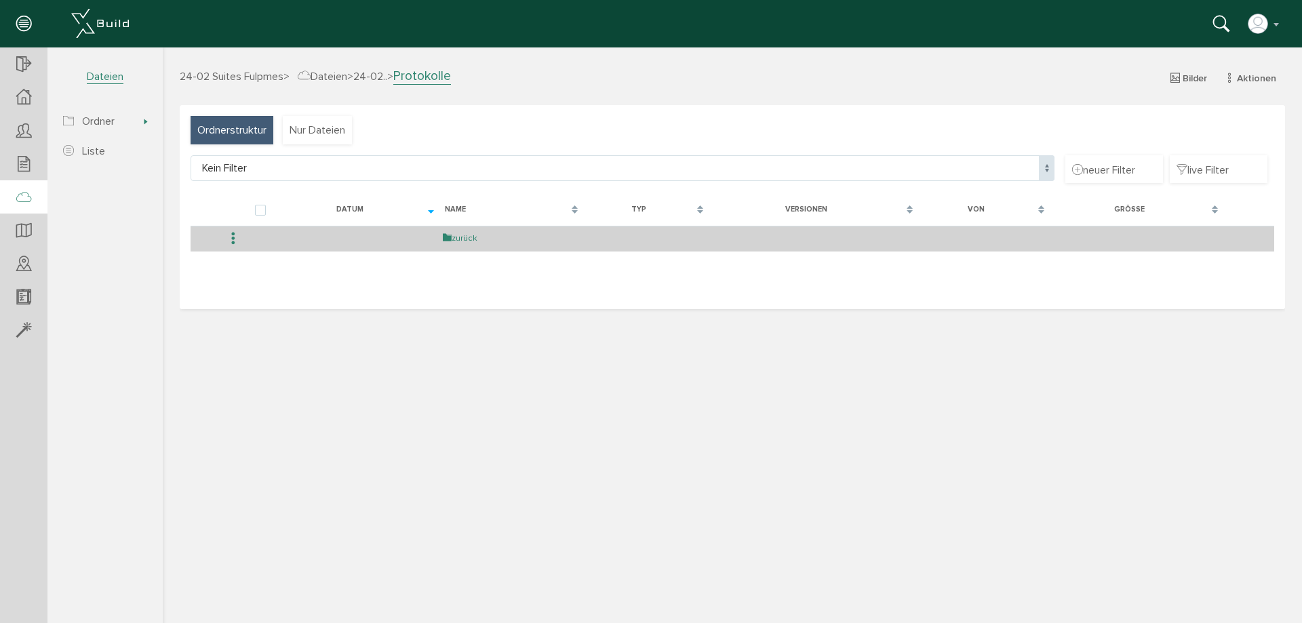
click at [459, 237] on link "zurück" at bounding box center [460, 239] width 35 height 12
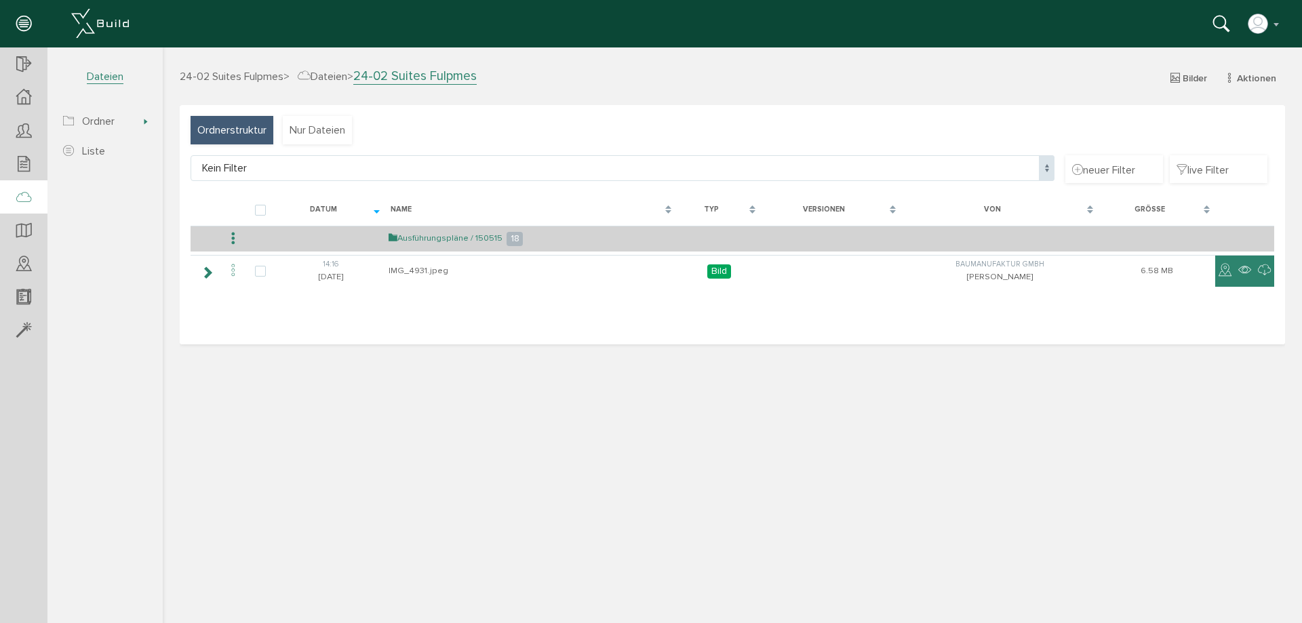
click at [450, 233] on link "Ausführungspläne / 150515" at bounding box center [446, 239] width 114 height 12
